Goal: Information Seeking & Learning: Learn about a topic

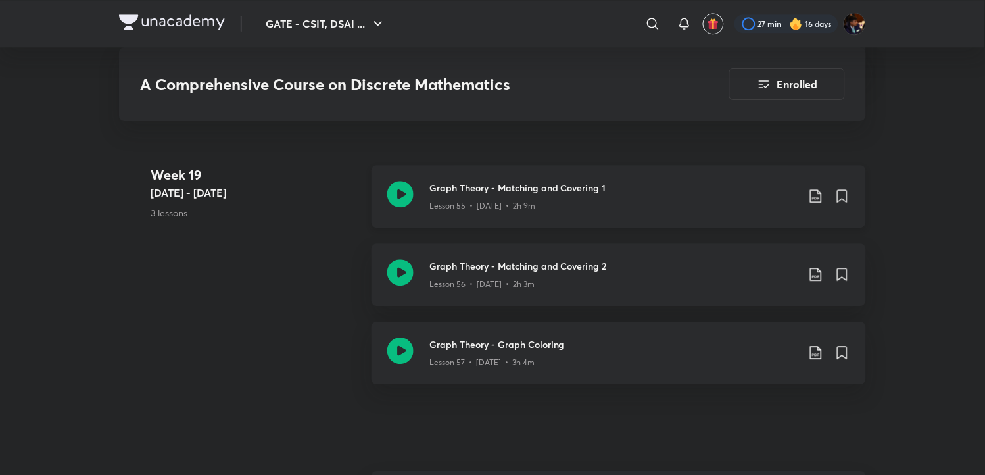
scroll to position [6209, 0]
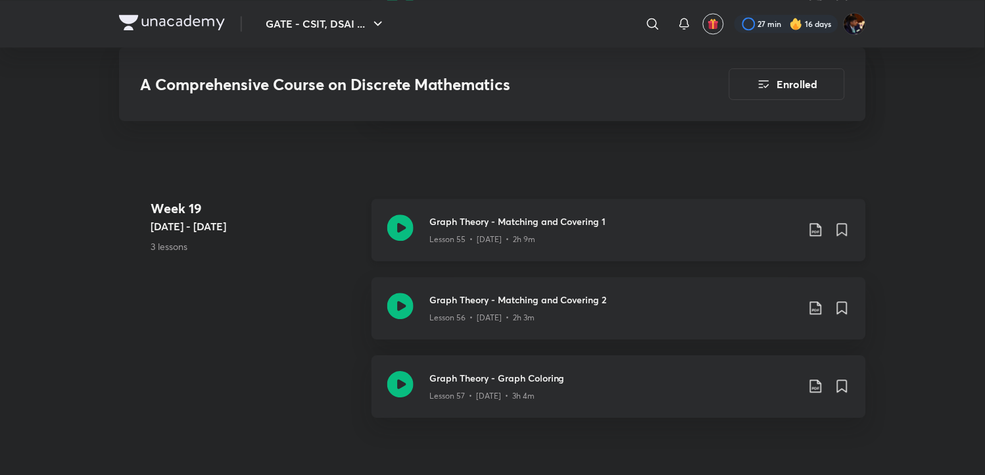
click at [814, 232] on icon at bounding box center [815, 229] width 11 height 13
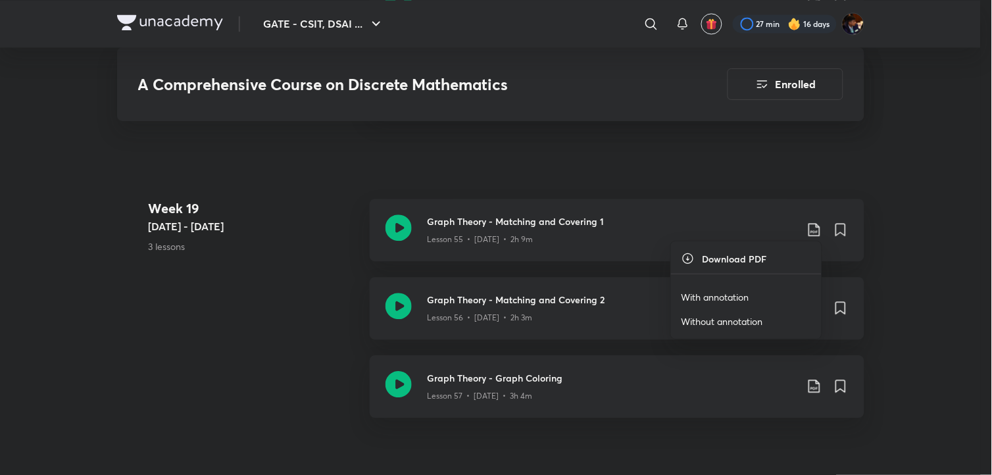
click at [740, 297] on p "With annotation" at bounding box center [715, 297] width 68 height 14
